Goal: Navigation & Orientation: Find specific page/section

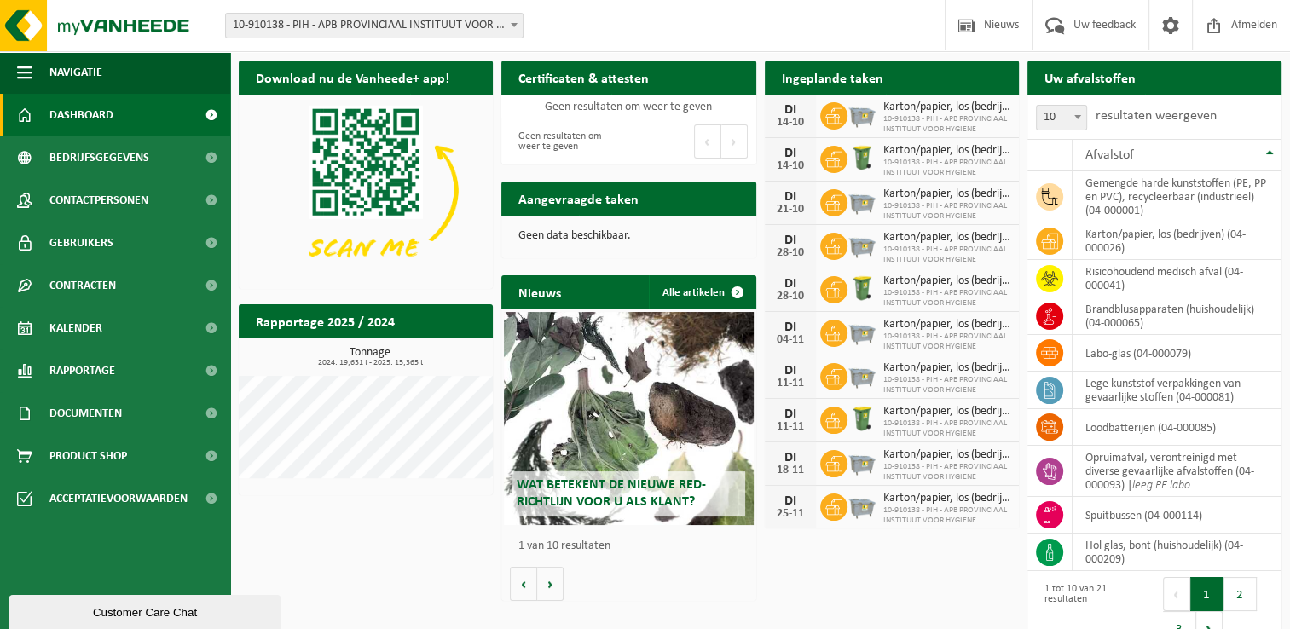
click at [315, 548] on div "Download nu de Vanheede+ app! Verberg Certificaten & attesten Bekijk uw certifi…" at bounding box center [759, 355] width 1051 height 606
click at [318, 568] on div "Download nu de Vanheede+ app! Verberg Certificaten & attesten Bekijk uw certifi…" at bounding box center [759, 355] width 1051 height 606
click at [698, 614] on div "Download nu de Vanheede+ app! Verberg Certificaten & attesten Bekijk uw certifi…" at bounding box center [759, 355] width 1051 height 606
click at [467, 548] on div "Download nu de Vanheede+ app! Verberg Certificaten & attesten Bekijk uw certifi…" at bounding box center [759, 355] width 1051 height 606
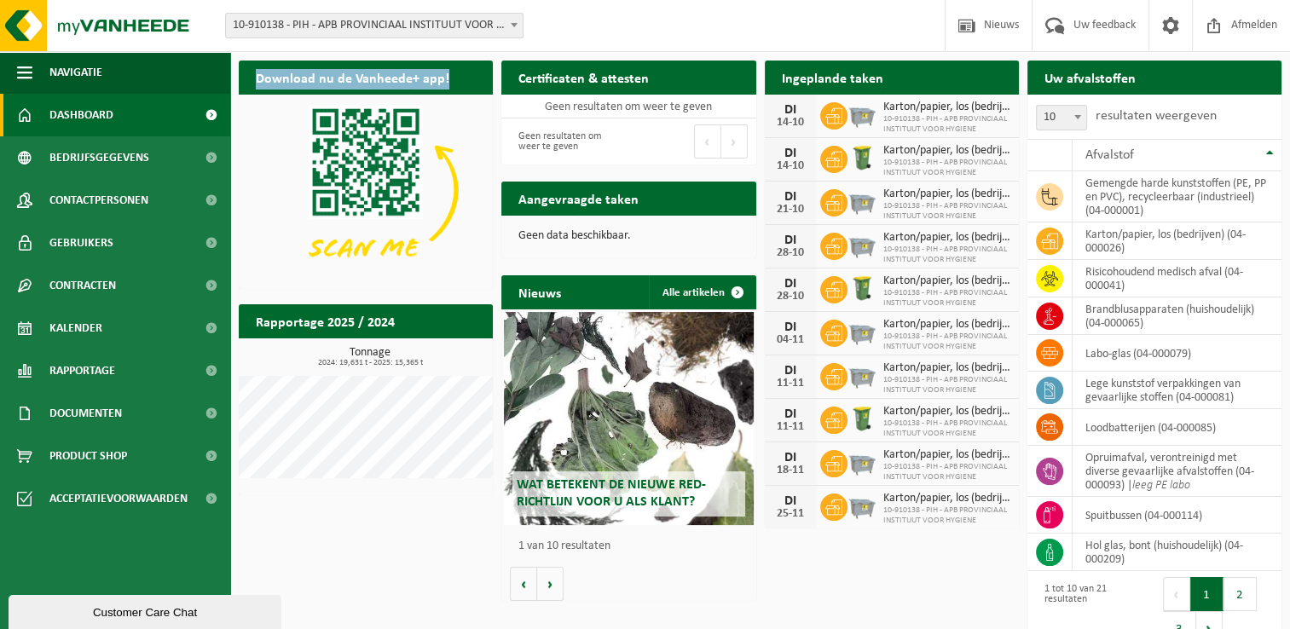
click at [467, 548] on div "Download nu de Vanheede+ app! Verberg Certificaten & attesten Bekijk uw certifi…" at bounding box center [759, 355] width 1051 height 606
drag, startPoint x: 467, startPoint y: 548, endPoint x: 624, endPoint y: 551, distance: 156.9
click at [624, 551] on p "1 van 10 resultaten" at bounding box center [632, 547] width 229 height 12
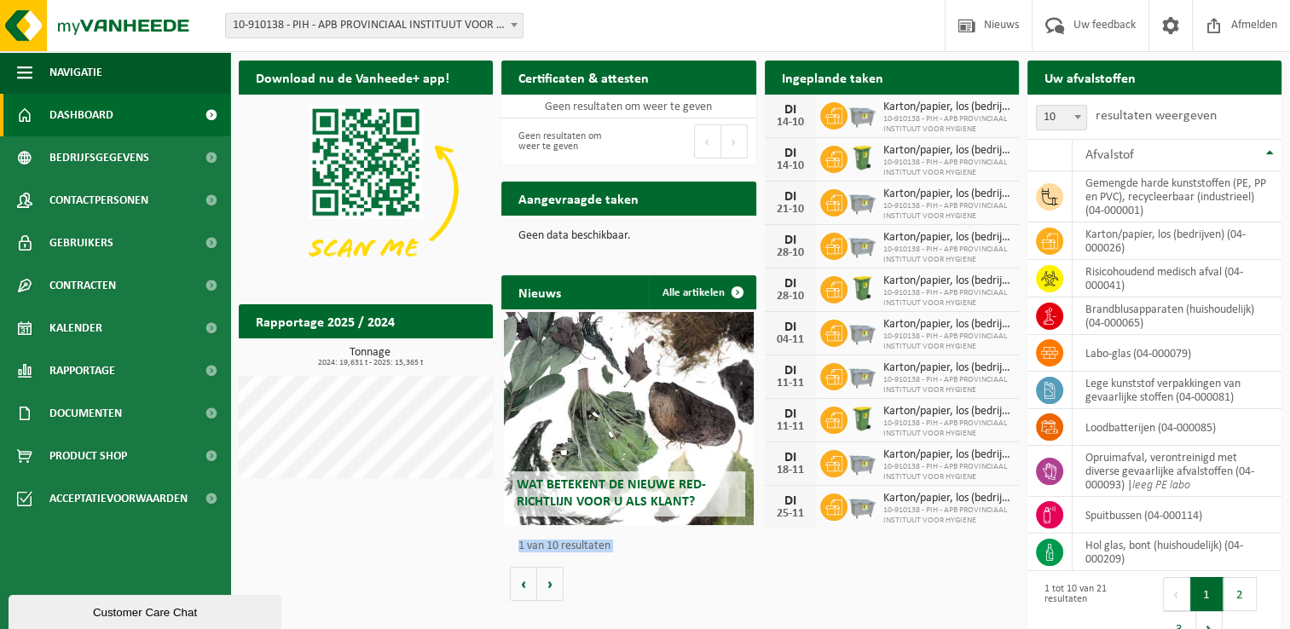
click at [624, 551] on p "1 van 10 resultaten" at bounding box center [632, 547] width 229 height 12
drag, startPoint x: 624, startPoint y: 551, endPoint x: 575, endPoint y: 554, distance: 49.6
click at [575, 554] on div "1 van 10 resultaten" at bounding box center [628, 546] width 237 height 29
drag, startPoint x: 575, startPoint y: 554, endPoint x: 535, endPoint y: 547, distance: 40.0
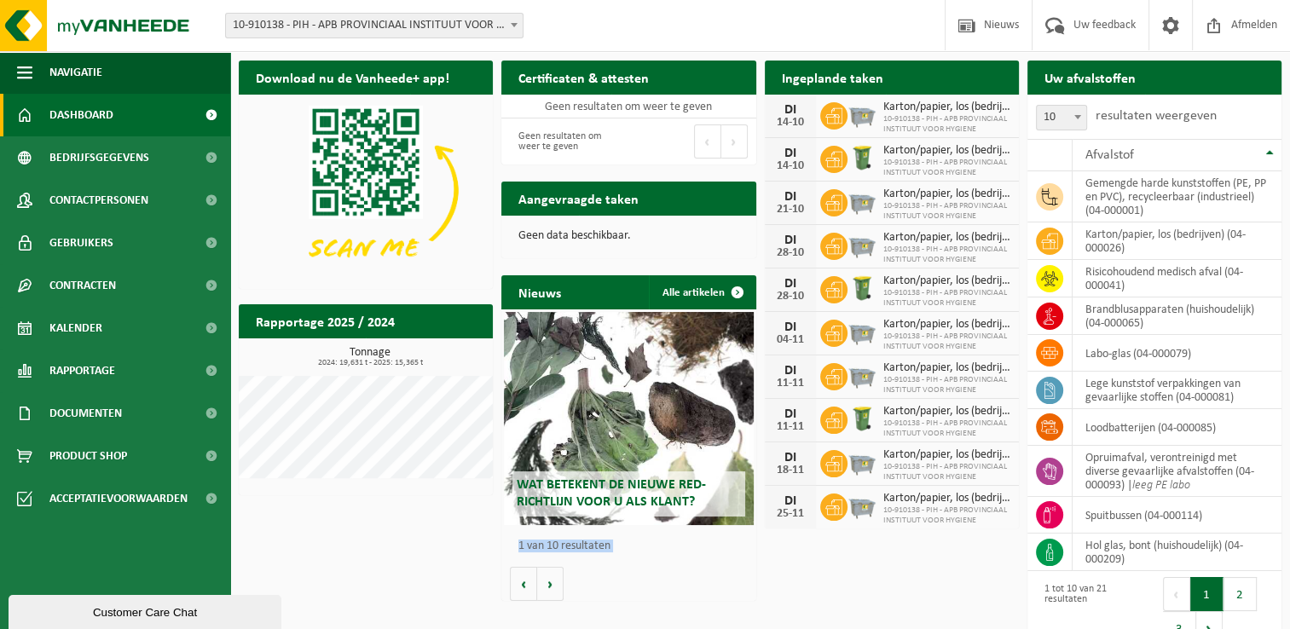
click at [535, 547] on p "1 van 10 resultaten" at bounding box center [632, 547] width 229 height 12
click at [530, 547] on p "1 van 10 resultaten" at bounding box center [632, 547] width 229 height 12
click at [525, 547] on p "1 van 10 resultaten" at bounding box center [632, 547] width 229 height 12
click at [348, 537] on div "Download nu de Vanheede+ app! Verberg Certificaten & attesten Bekijk uw certifi…" at bounding box center [759, 355] width 1051 height 606
click at [588, 203] on h2 "Aangevraagde taken" at bounding box center [578, 198] width 154 height 33
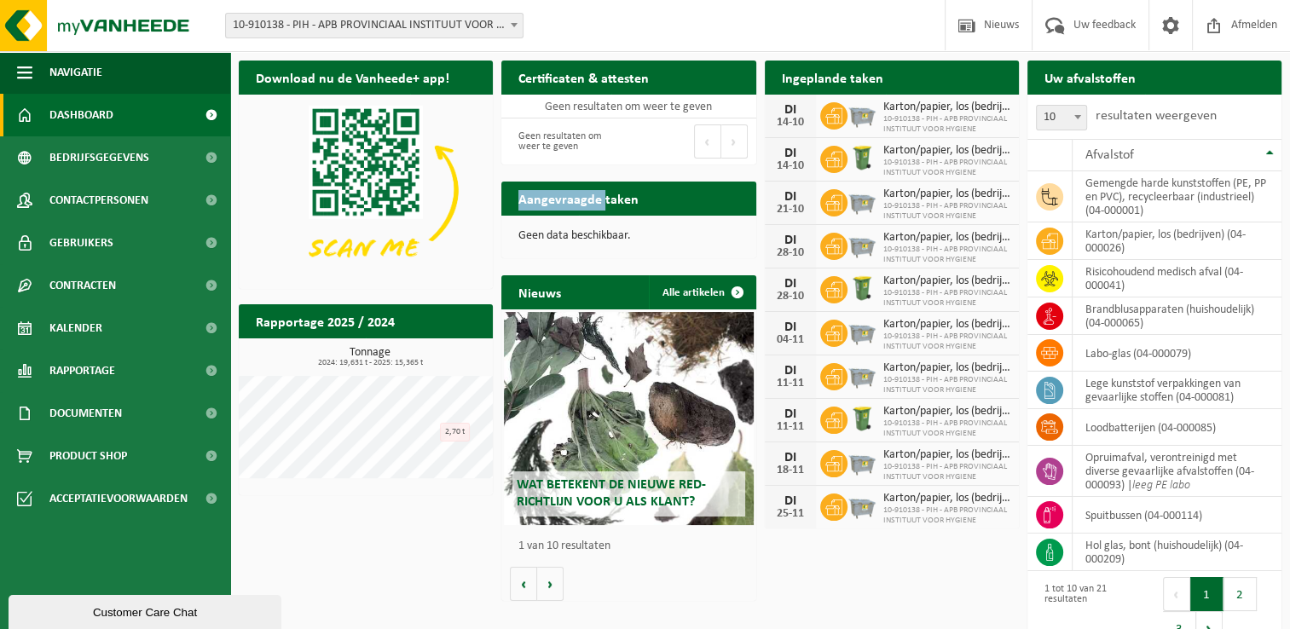
click at [588, 203] on h2 "Aangevraagde taken" at bounding box center [578, 198] width 154 height 33
drag, startPoint x: 588, startPoint y: 203, endPoint x: 573, endPoint y: 229, distance: 29.4
click at [573, 230] on p "Geen data beschikbaar." at bounding box center [628, 236] width 220 height 12
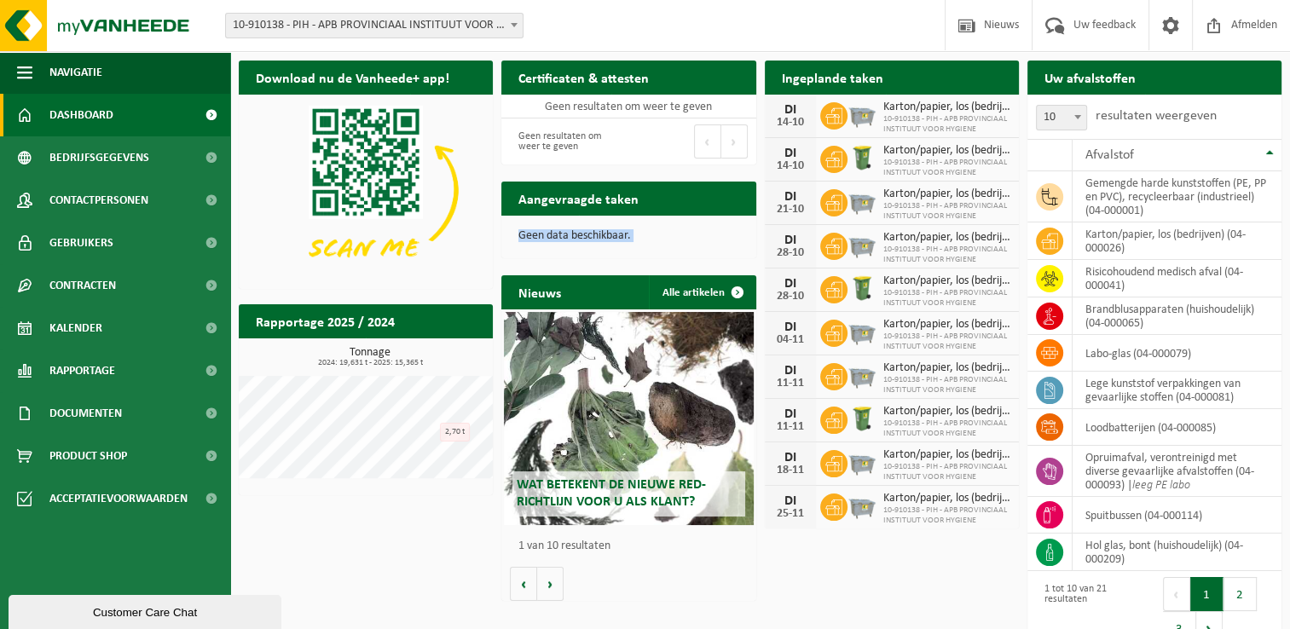
click at [573, 230] on p "Geen data beschikbaar." at bounding box center [628, 236] width 220 height 12
drag, startPoint x: 573, startPoint y: 229, endPoint x: 539, endPoint y: 243, distance: 37.1
click at [539, 243] on div "Geen data beschikbaar." at bounding box center [628, 236] width 254 height 41
drag, startPoint x: 539, startPoint y: 243, endPoint x: 528, endPoint y: 251, distance: 13.5
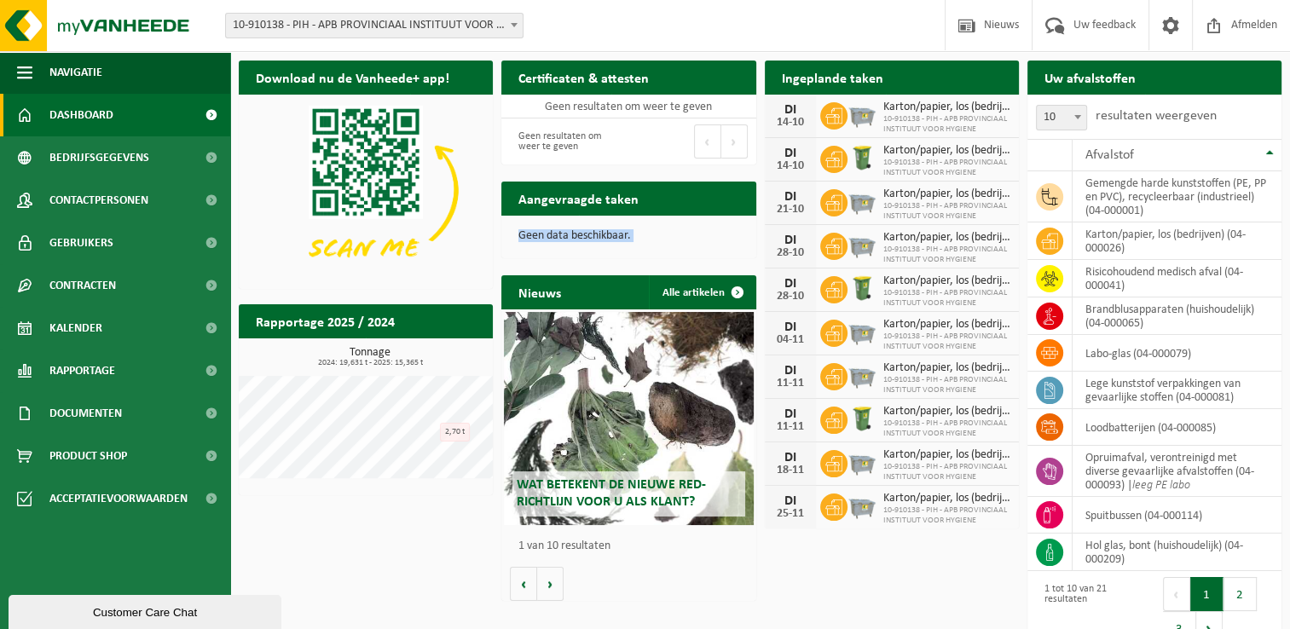
click at [528, 251] on div "Geen data beschikbaar." at bounding box center [628, 236] width 254 height 41
drag, startPoint x: 528, startPoint y: 251, endPoint x: 518, endPoint y: 249, distance: 9.5
click at [518, 249] on div "Geen data beschikbaar." at bounding box center [628, 236] width 254 height 41
click at [509, 234] on div "Geen data beschikbaar." at bounding box center [628, 236] width 254 height 41
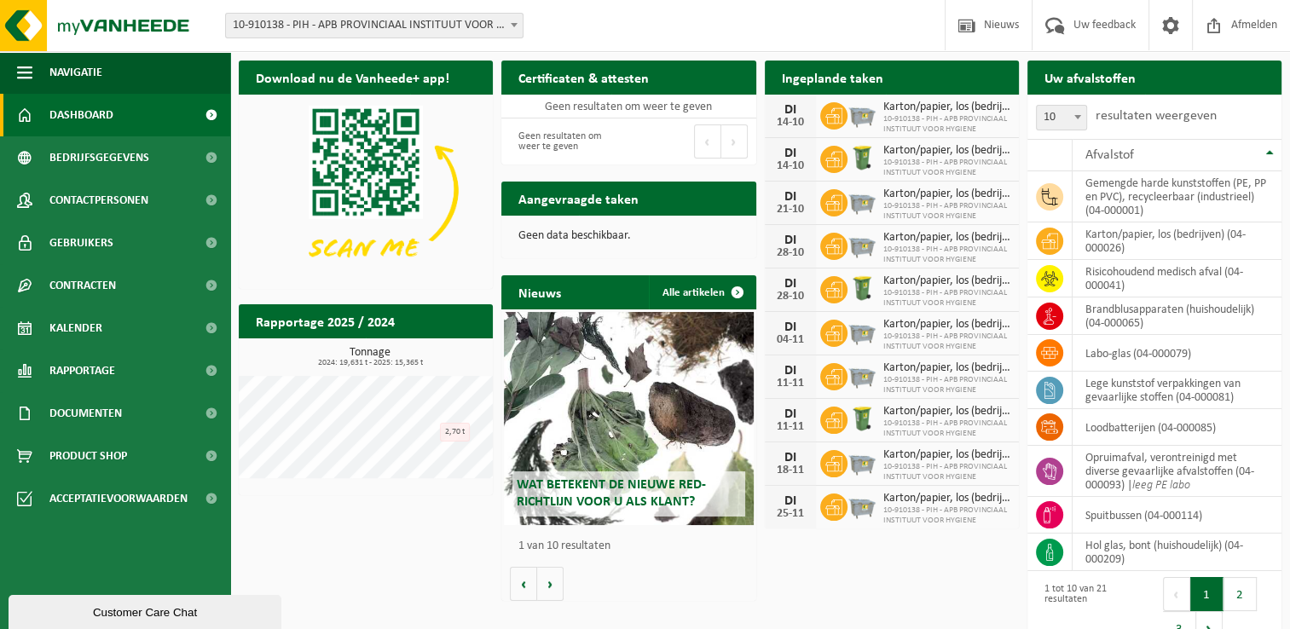
click at [508, 207] on h2 "Aangevraagde taken" at bounding box center [578, 198] width 154 height 33
click at [356, 324] on h2 "Rapportage 2025 / 2024" at bounding box center [325, 320] width 173 height 33
click at [363, 323] on h2 "Rapportage 2025 / 2024" at bounding box center [325, 320] width 173 height 33
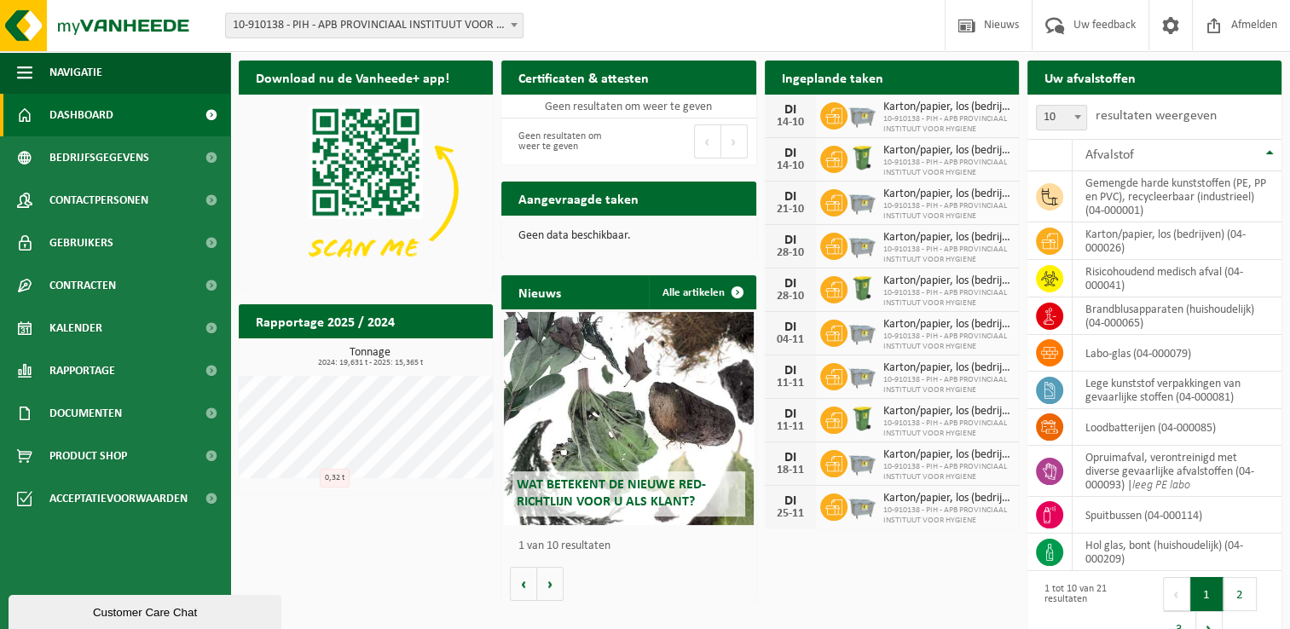
click at [296, 549] on div "Download nu de Vanheede+ app! Verberg Certificaten & attesten Bekijk uw certifi…" at bounding box center [759, 355] width 1051 height 606
click at [236, 178] on div "Download nu de Vanheede+ app! Verberg" at bounding box center [365, 175] width 263 height 246
click at [351, 563] on div "Download nu de Vanheede+ app! Verberg Certificaten & attesten Bekijk uw certifi…" at bounding box center [759, 355] width 1051 height 606
click at [422, 523] on div "Download nu de Vanheede+ app! Verberg Certificaten & attesten Bekijk uw certifi…" at bounding box center [759, 355] width 1051 height 606
click at [254, 513] on div "Download nu de Vanheede+ app! Verberg Certificaten & attesten Bekijk uw certifi…" at bounding box center [759, 355] width 1051 height 606
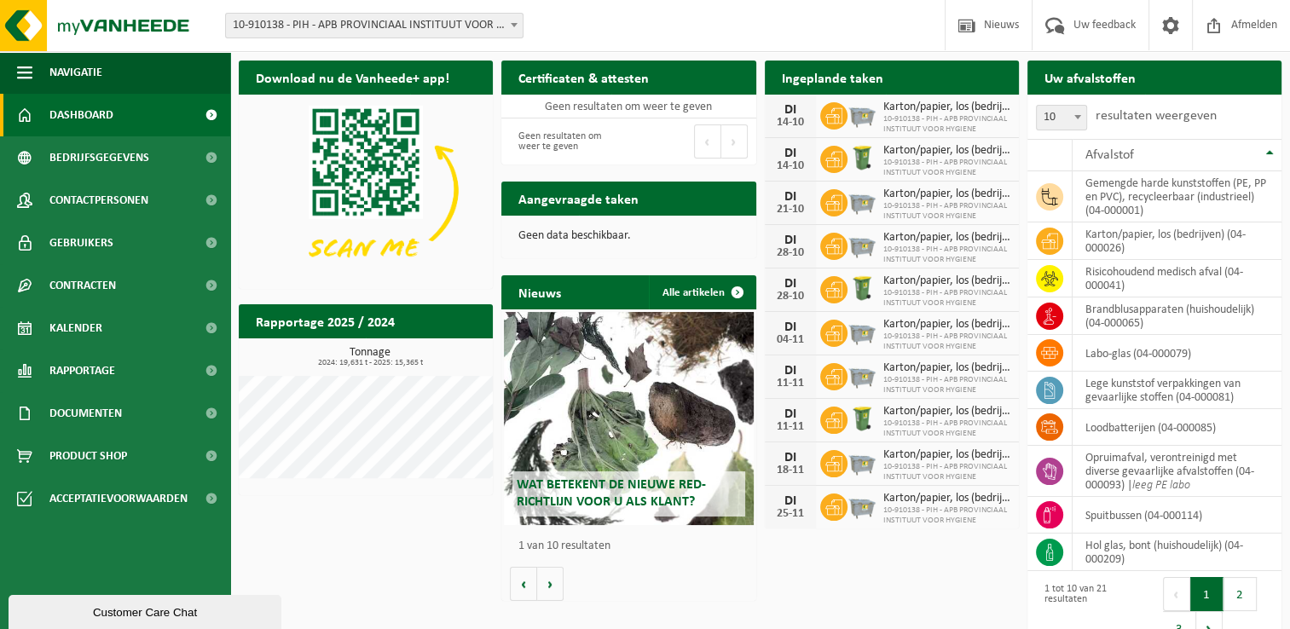
click at [368, 541] on div "Download nu de Vanheede+ app! Verberg Certificaten & attesten Bekijk uw certifi…" at bounding box center [759, 355] width 1051 height 606
click at [396, 520] on div "Download nu de Vanheede+ app! Verberg Certificaten & attesten Bekijk uw certifi…" at bounding box center [759, 355] width 1051 height 606
click at [556, 544] on p "1 van 10 resultaten" at bounding box center [632, 547] width 229 height 12
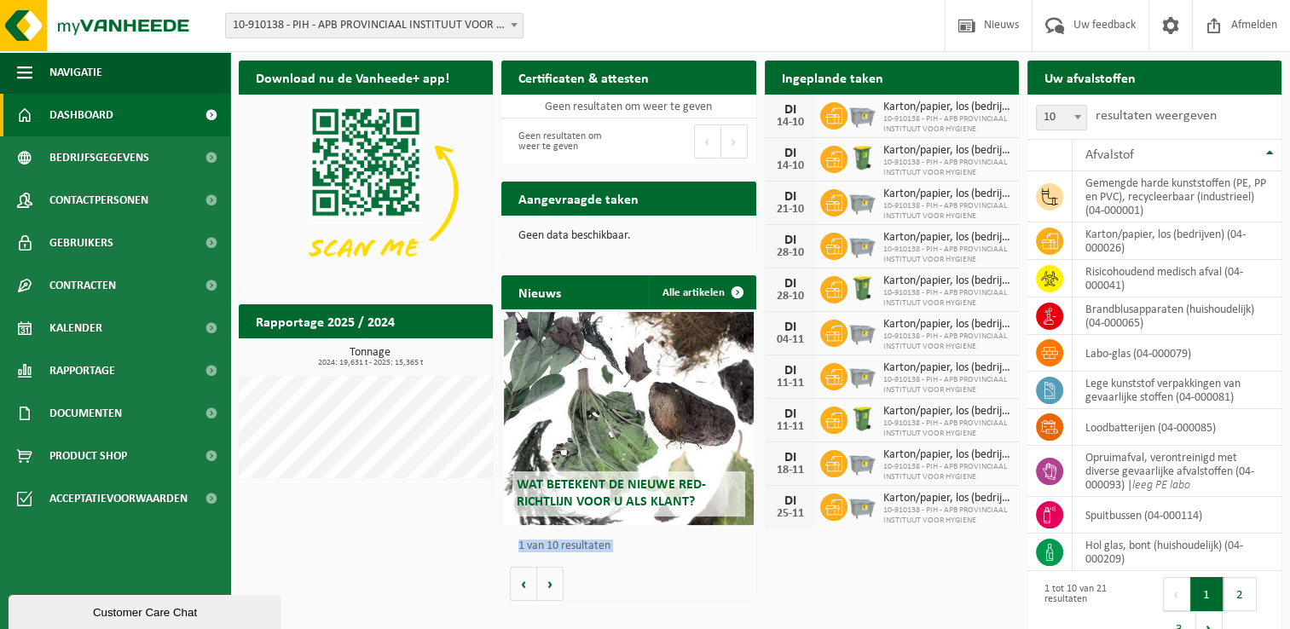
drag, startPoint x: 556, startPoint y: 544, endPoint x: 711, endPoint y: 567, distance: 156.9
click at [711, 567] on div "Wat betekent de nieuwe RED-richtlijn voor u als klant? Market update Market upd…" at bounding box center [628, 456] width 254 height 292
click at [708, 584] on div "Wat betekent de nieuwe RED-richtlijn voor u als klant? Market update Market upd…" at bounding box center [628, 456] width 254 height 292
click at [655, 604] on div "Nieuws Alle artikelen Wat betekent de nieuwe RED-richtlijn voor u als klant? Ma…" at bounding box center [628, 438] width 263 height 343
click at [272, 530] on div "Download nu de Vanheede+ app! Verberg Certificaten & attesten Bekijk uw certifi…" at bounding box center [759, 355] width 1051 height 606
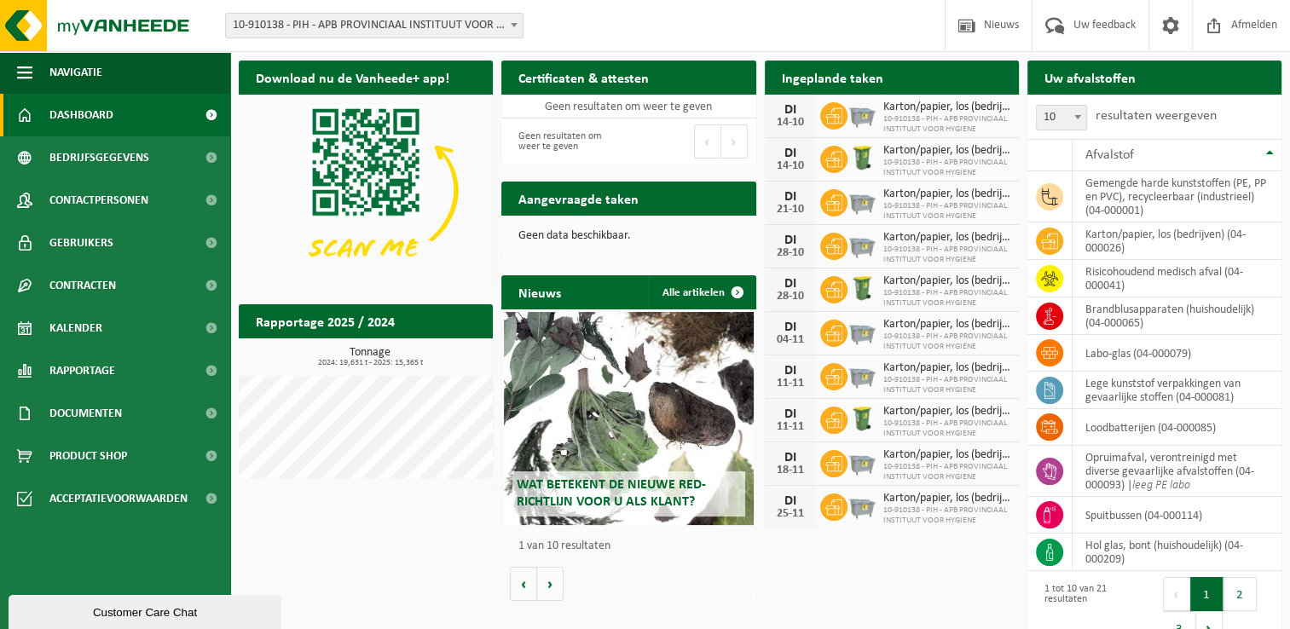
click at [307, 527] on div "Download nu de Vanheede+ app! Verberg Certificaten & attesten Bekijk uw certifi…" at bounding box center [759, 355] width 1051 height 606
click at [331, 525] on div "Download nu de Vanheede+ app! Verberg Certificaten & attesten Bekijk uw certifi…" at bounding box center [759, 355] width 1051 height 606
click at [93, 325] on span "Kalender" at bounding box center [75, 328] width 53 height 43
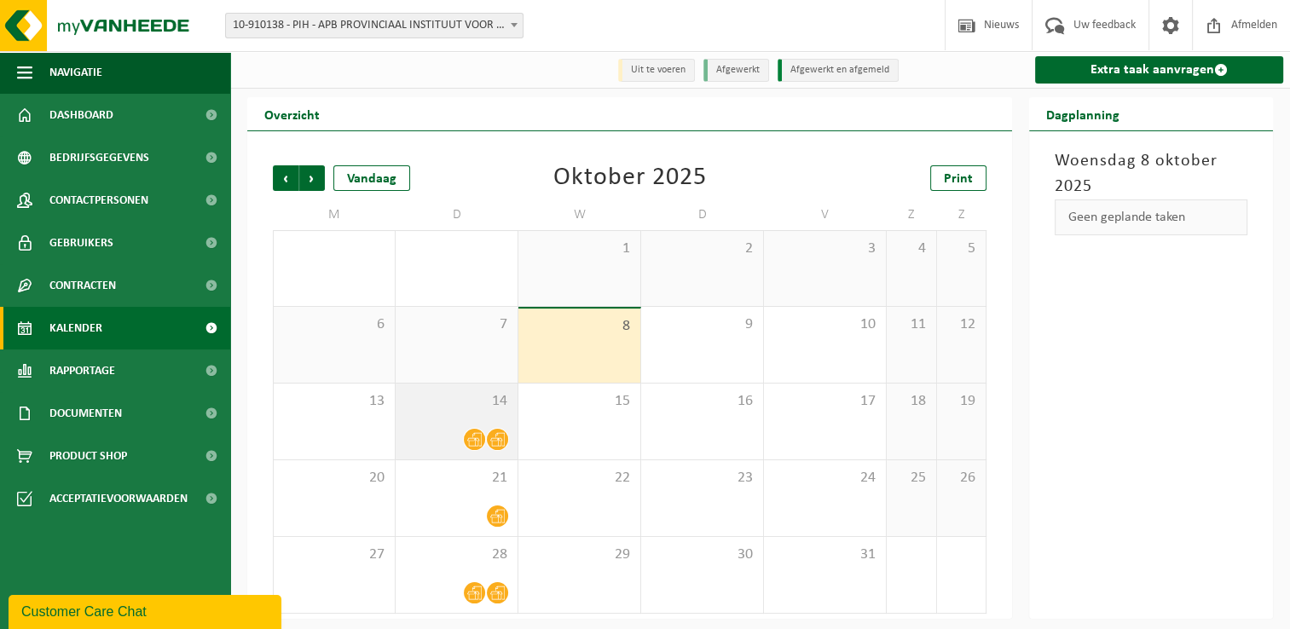
click at [411, 418] on div "14" at bounding box center [457, 422] width 122 height 76
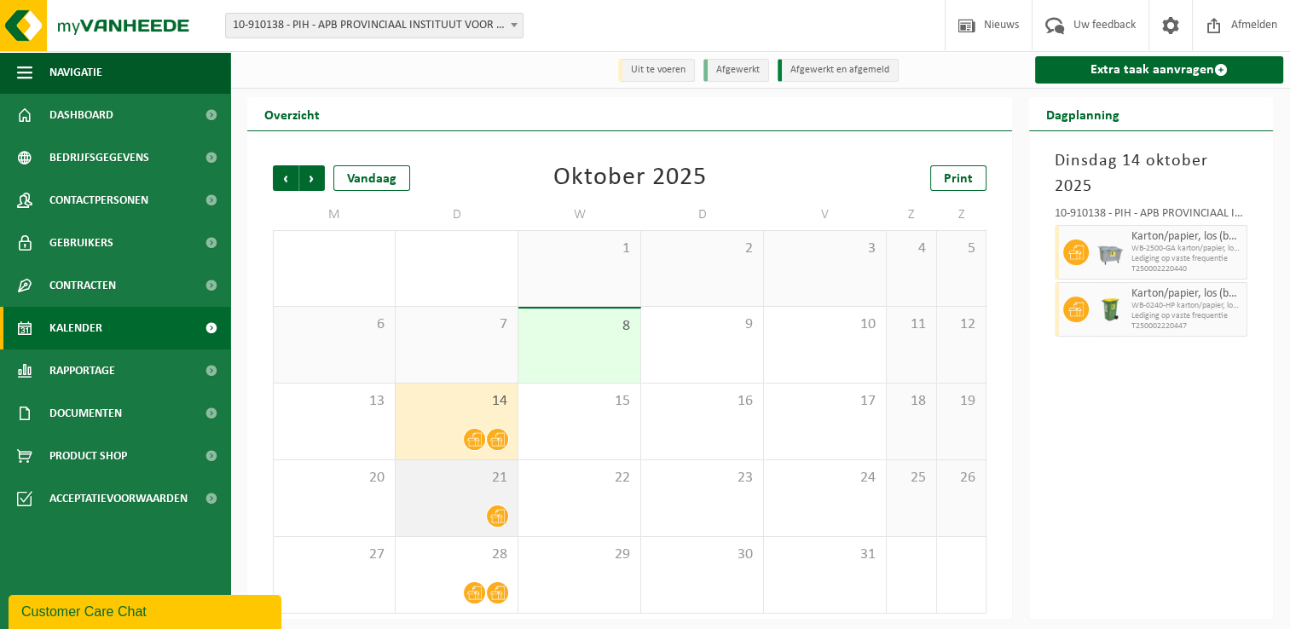
drag, startPoint x: 433, startPoint y: 508, endPoint x: 435, endPoint y: 465, distance: 43.5
click at [433, 507] on div at bounding box center [456, 516] width 105 height 23
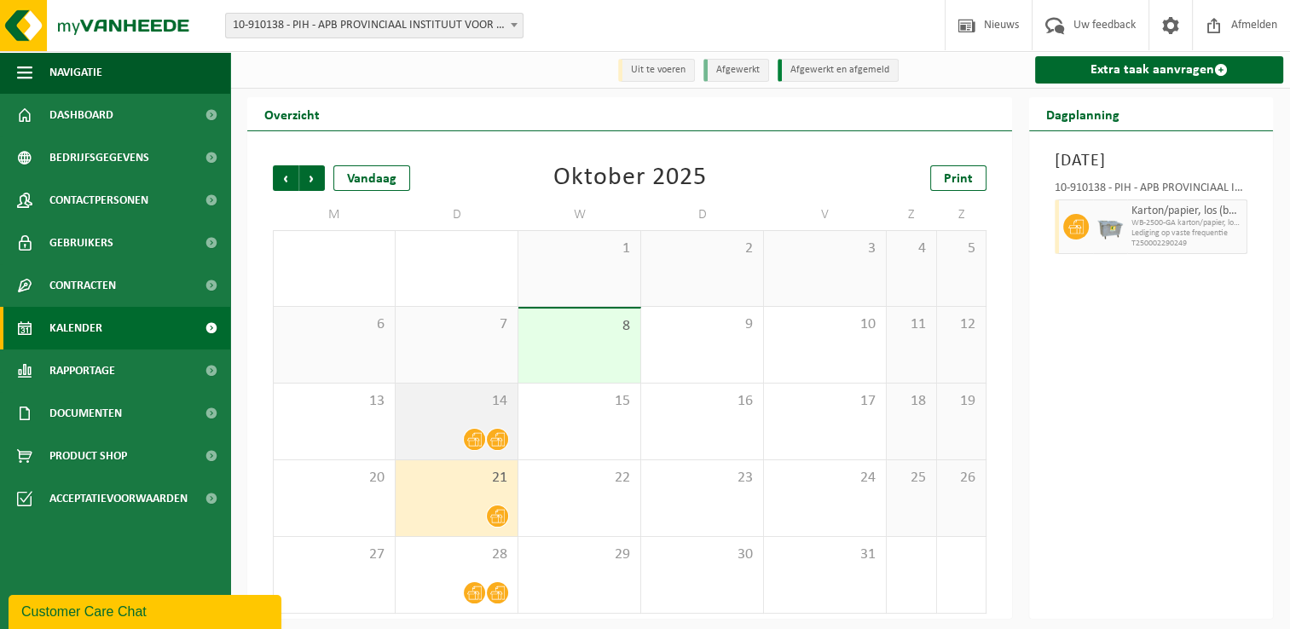
click at [437, 442] on div at bounding box center [456, 439] width 105 height 23
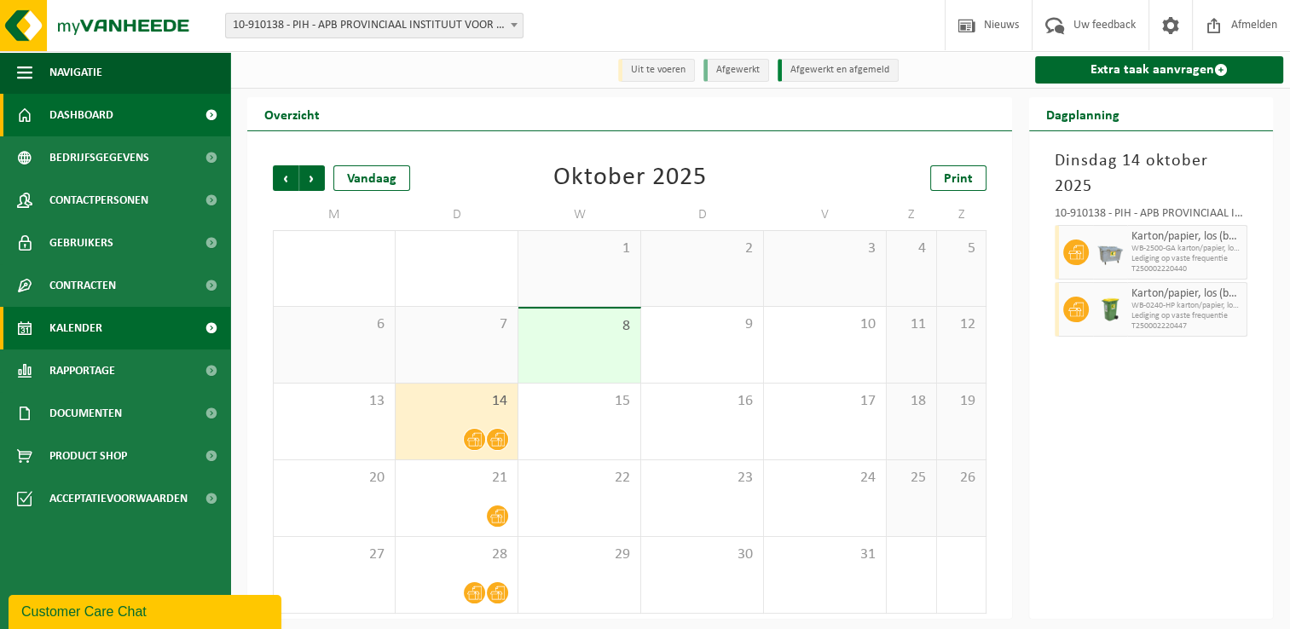
click at [125, 119] on link "Dashboard" at bounding box center [115, 115] width 230 height 43
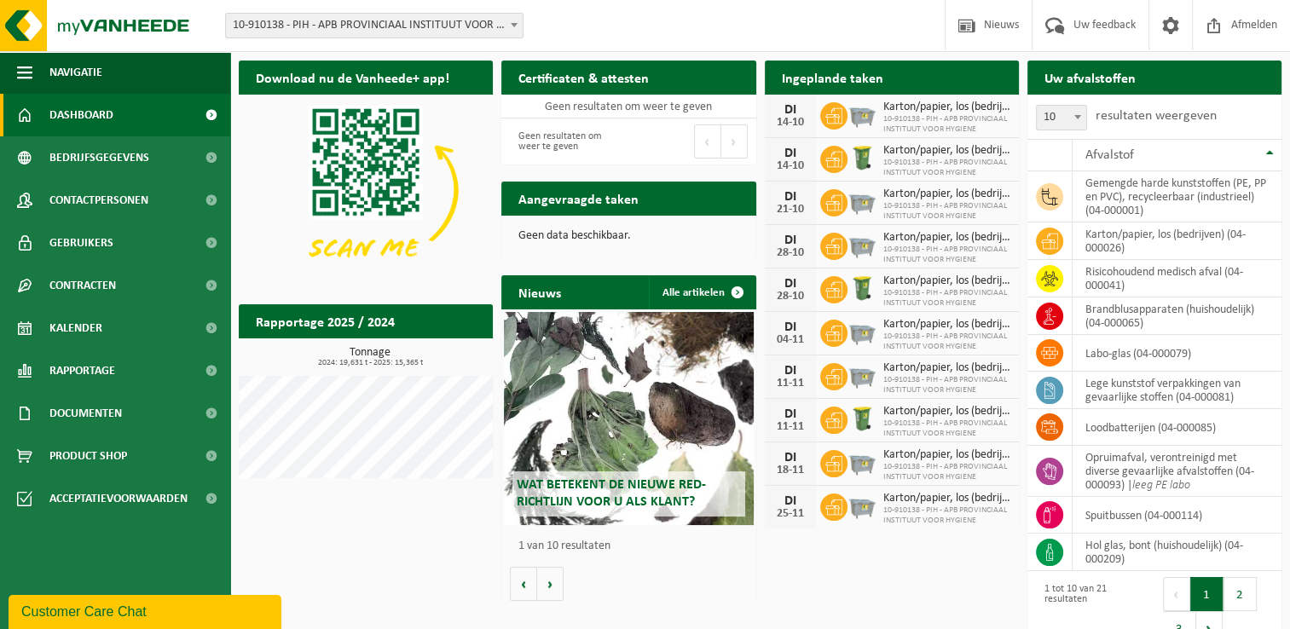
click at [379, 560] on div "Download nu de Vanheede+ app! Verberg Certificaten & attesten Bekijk uw certifi…" at bounding box center [759, 355] width 1051 height 606
click at [484, 558] on div "Download nu de Vanheede+ app! Verberg Certificaten & attesten Bekijk uw certifi…" at bounding box center [759, 355] width 1051 height 606
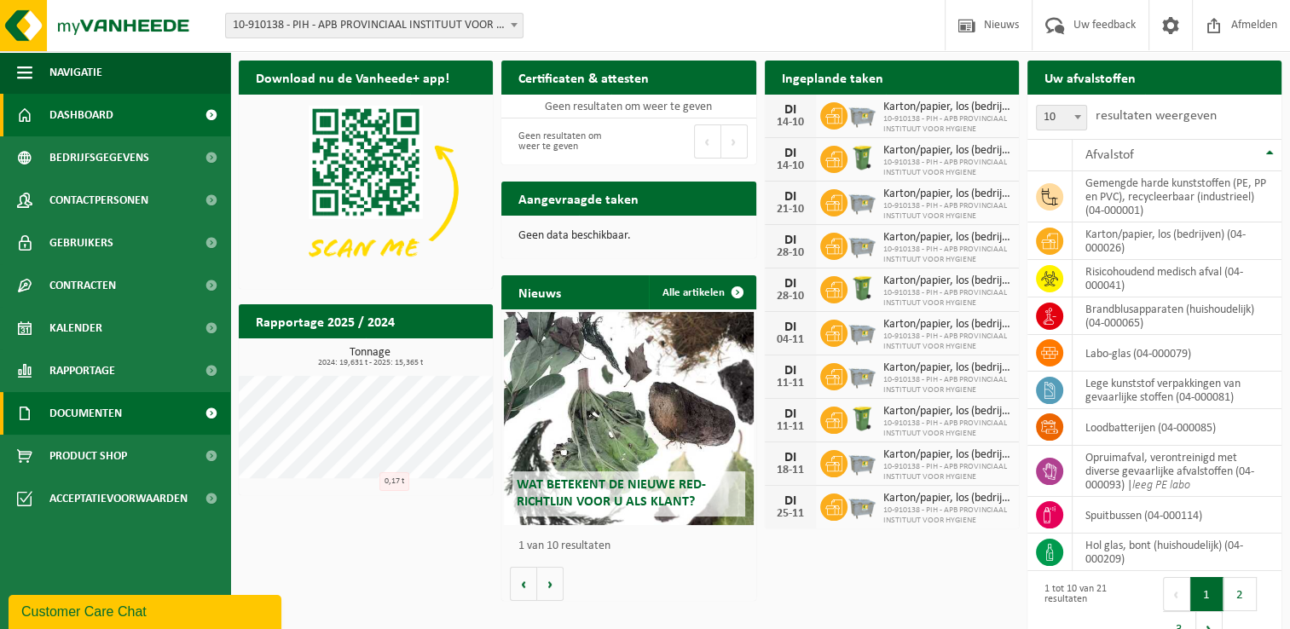
click at [171, 413] on link "Documenten" at bounding box center [115, 413] width 230 height 43
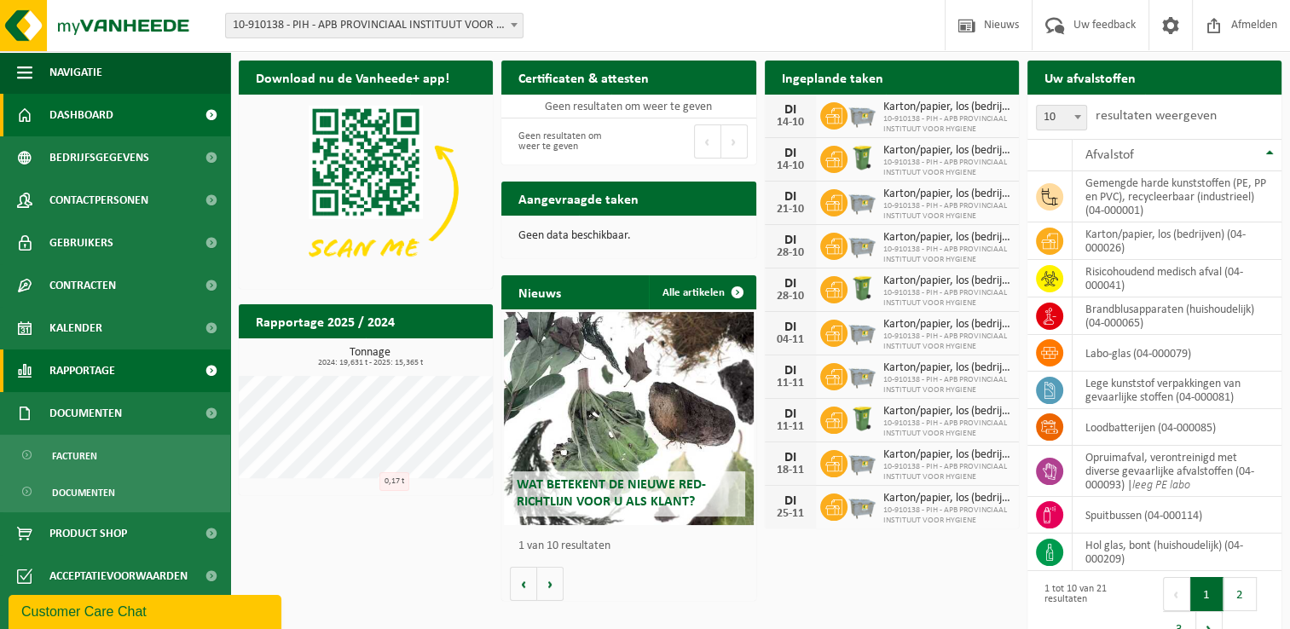
click at [124, 381] on link "Rapportage" at bounding box center [115, 371] width 230 height 43
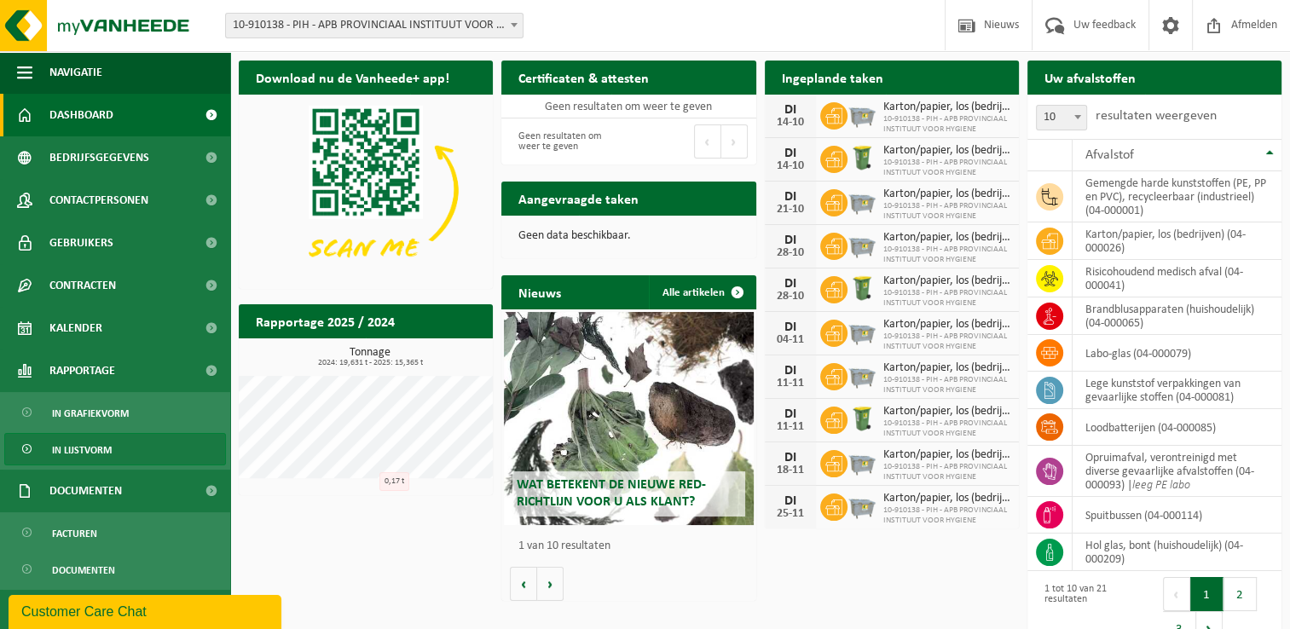
click at [135, 443] on link "In lijstvorm" at bounding box center [115, 449] width 222 height 32
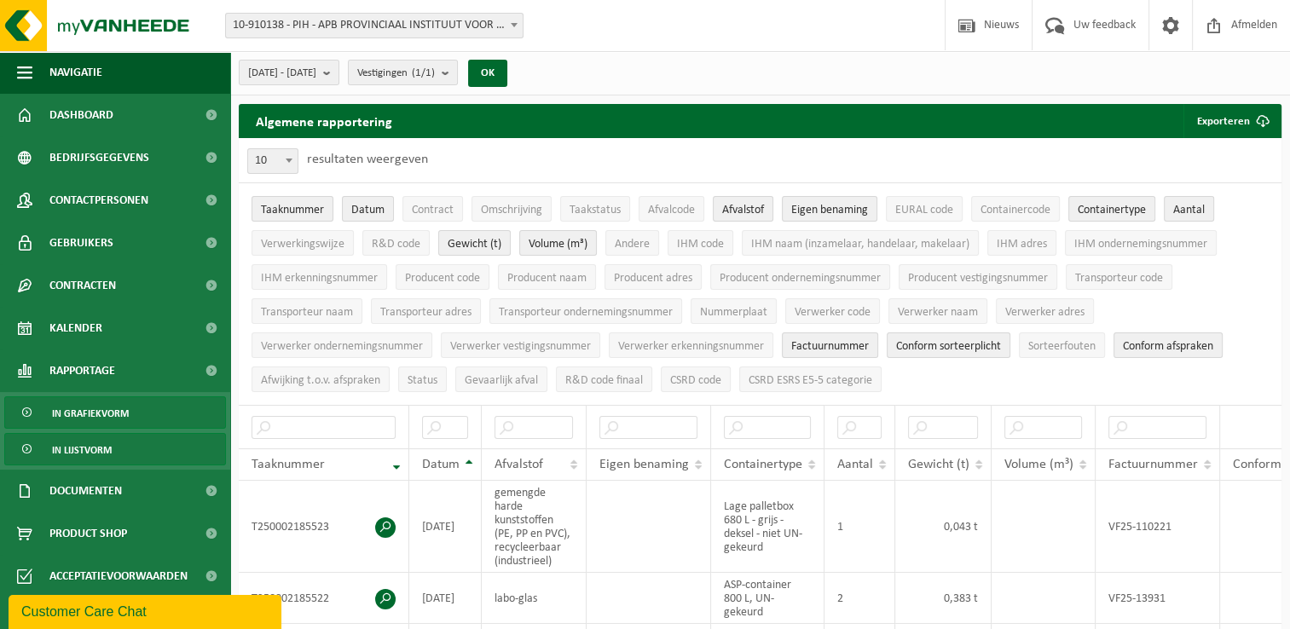
click at [147, 401] on link "In grafiekvorm" at bounding box center [115, 413] width 222 height 32
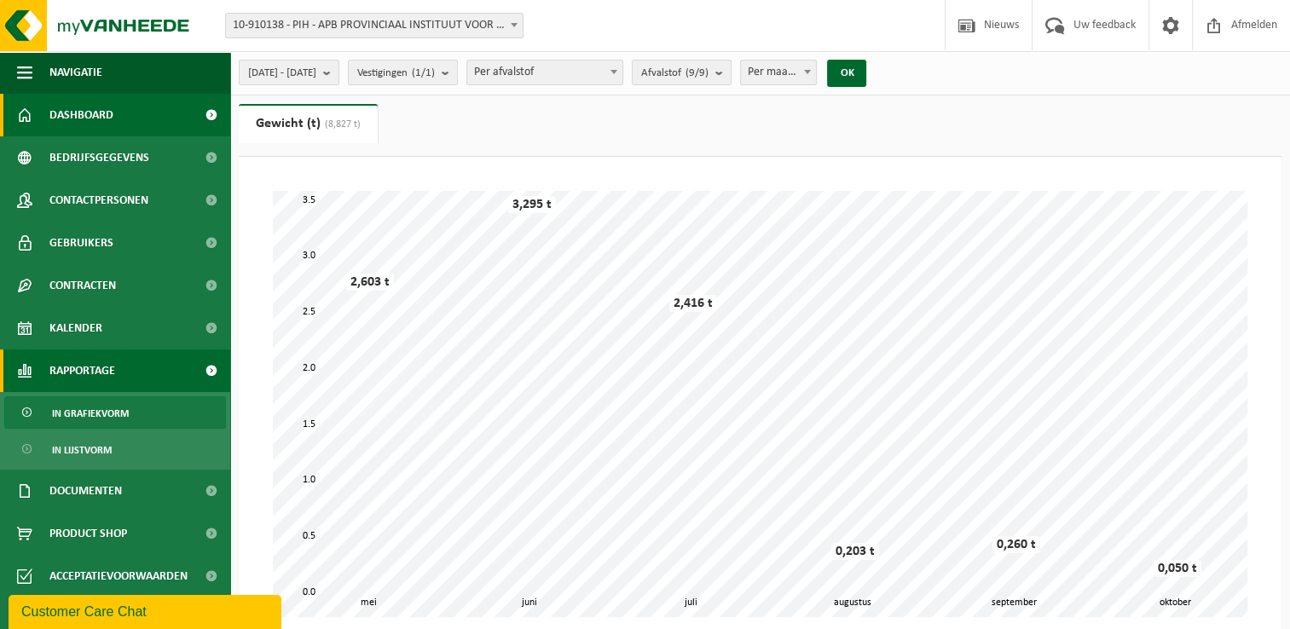
click at [126, 115] on link "Dashboard" at bounding box center [115, 115] width 230 height 43
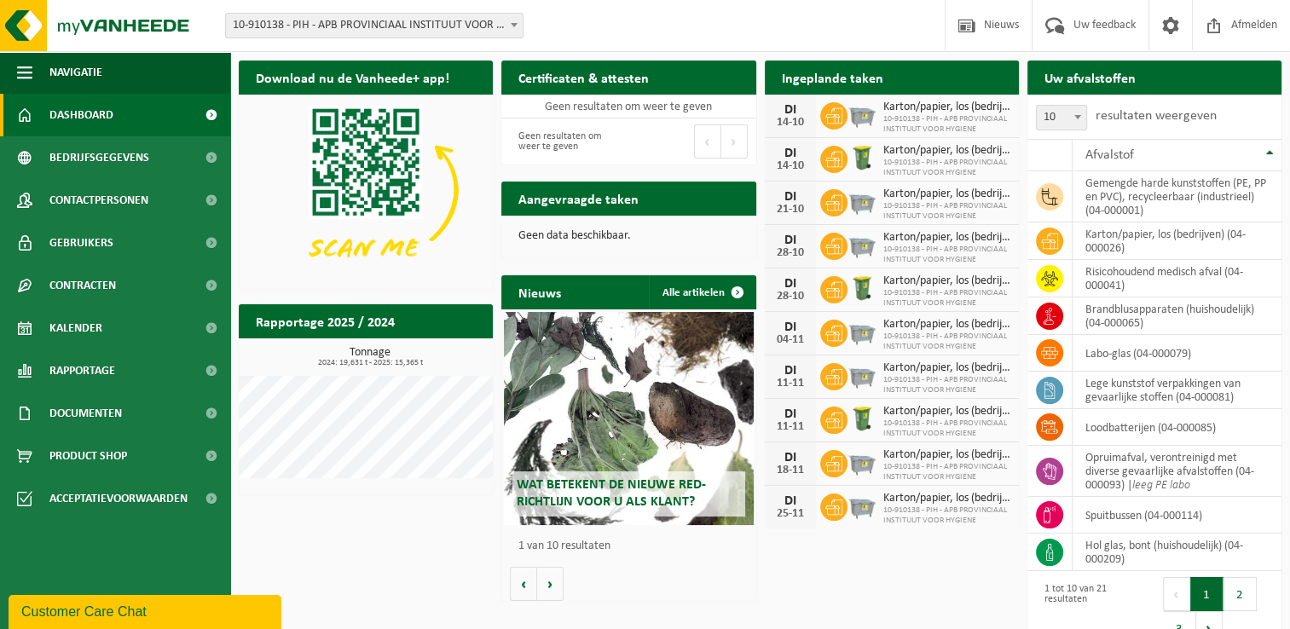
click at [343, 516] on div "Download nu de Vanheede+ app! Verberg Certificaten & attesten Bekijk uw certifi…" at bounding box center [759, 355] width 1051 height 606
click at [341, 554] on div "Download nu de Vanheede+ app! Verberg Certificaten & attesten Bekijk uw certifi…" at bounding box center [759, 355] width 1051 height 606
